Goal: Navigation & Orientation: Find specific page/section

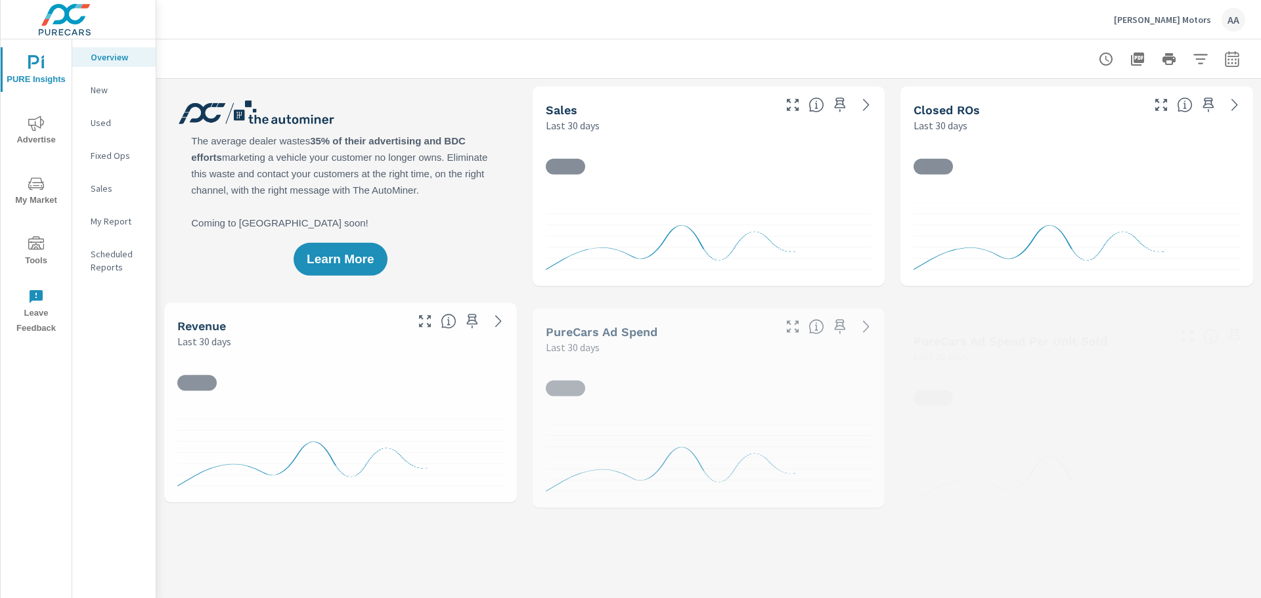
click at [43, 134] on span "Advertise" at bounding box center [36, 132] width 63 height 32
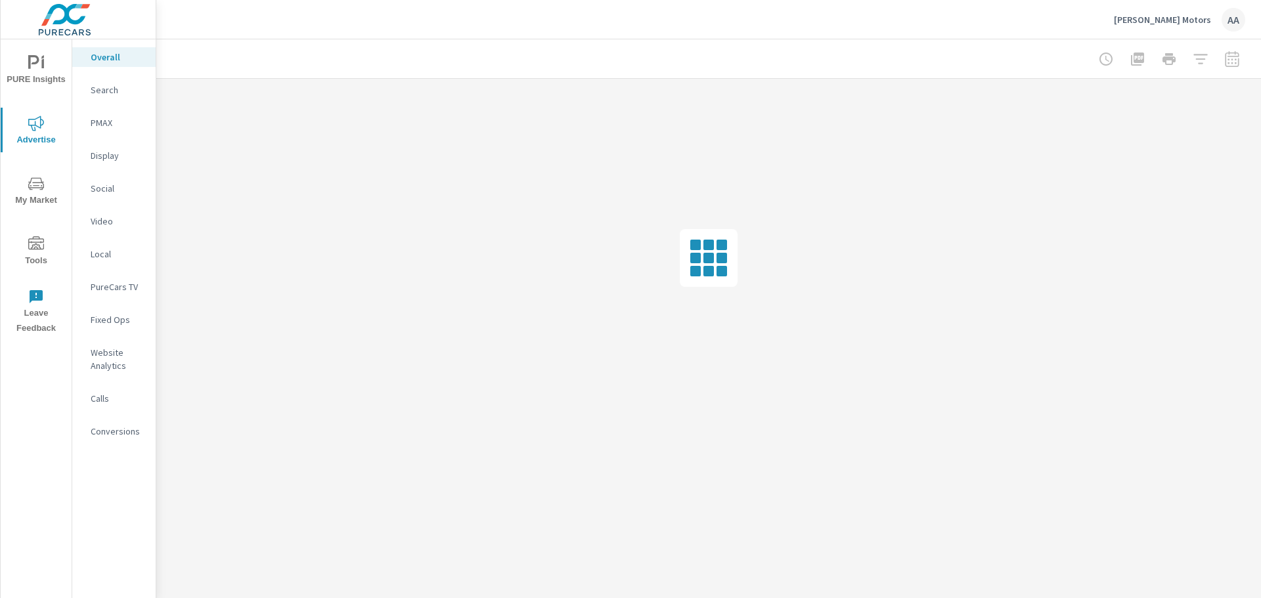
click at [1230, 58] on div at bounding box center [1169, 59] width 152 height 26
click at [113, 95] on p "Search" at bounding box center [118, 89] width 55 height 13
